Goal: Navigation & Orientation: Go to known website

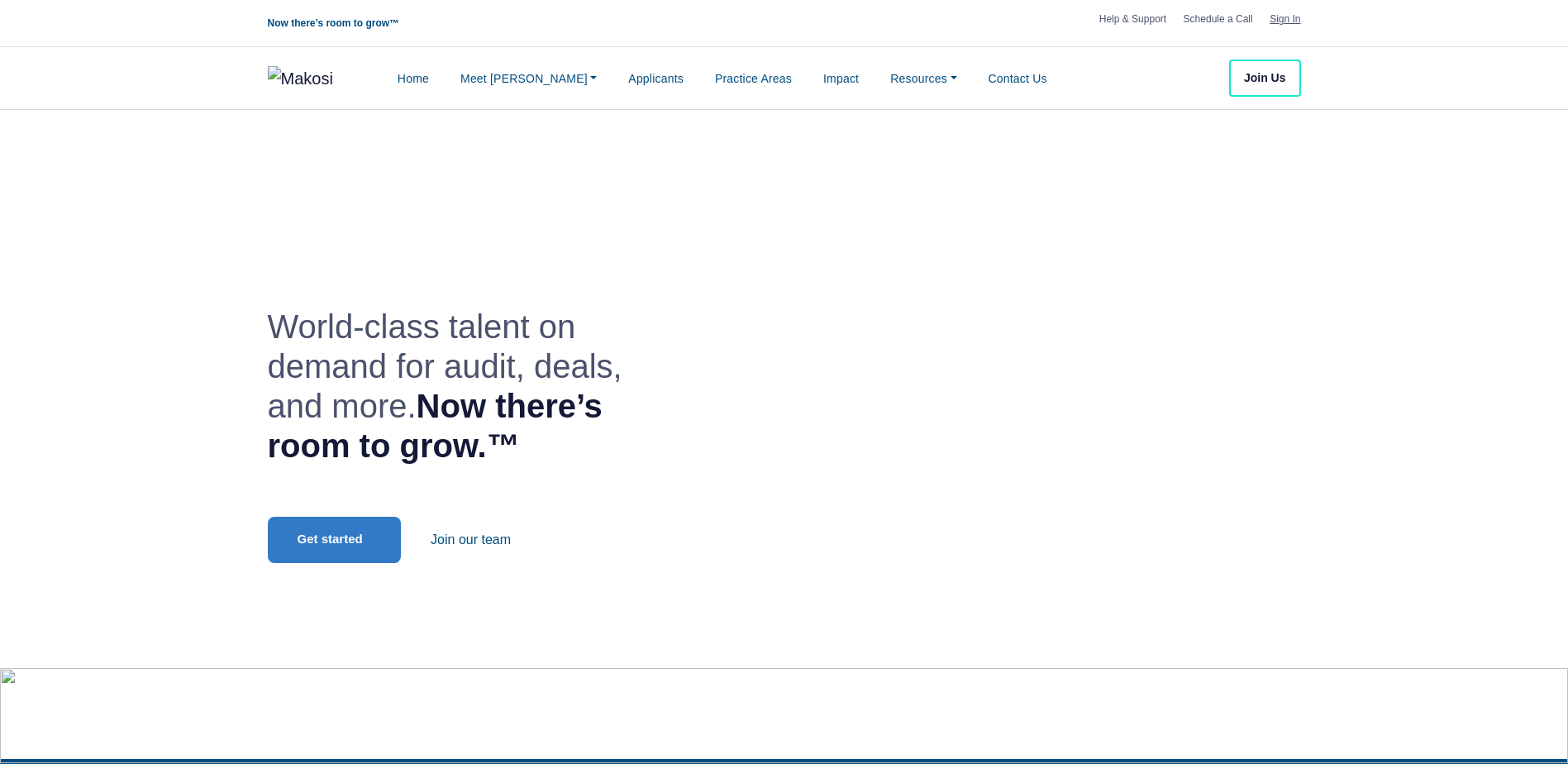
click at [1291, 22] on link "Sign In" at bounding box center [1285, 19] width 31 height 15
click at [1282, 24] on link "Sign In" at bounding box center [1285, 19] width 31 height 15
